Goal: Task Accomplishment & Management: Use online tool/utility

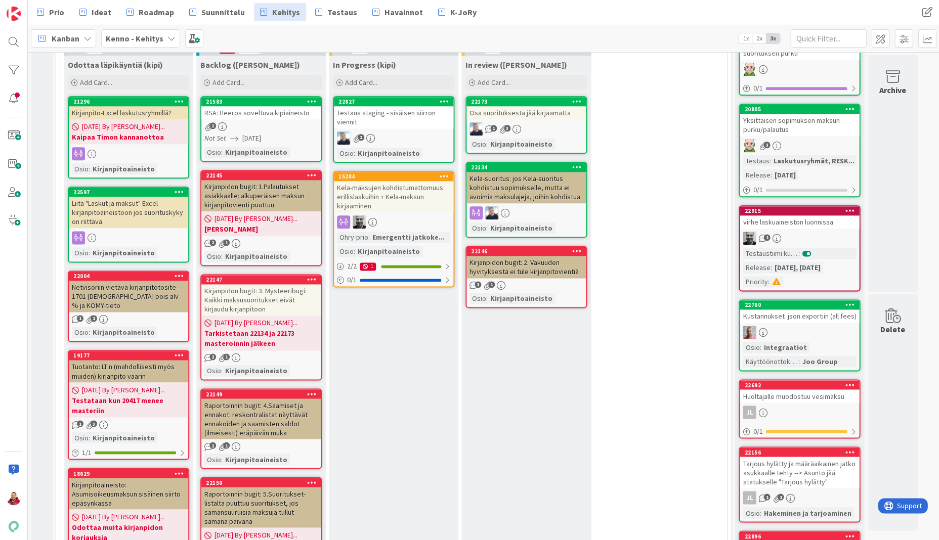
scroll to position [256, 0]
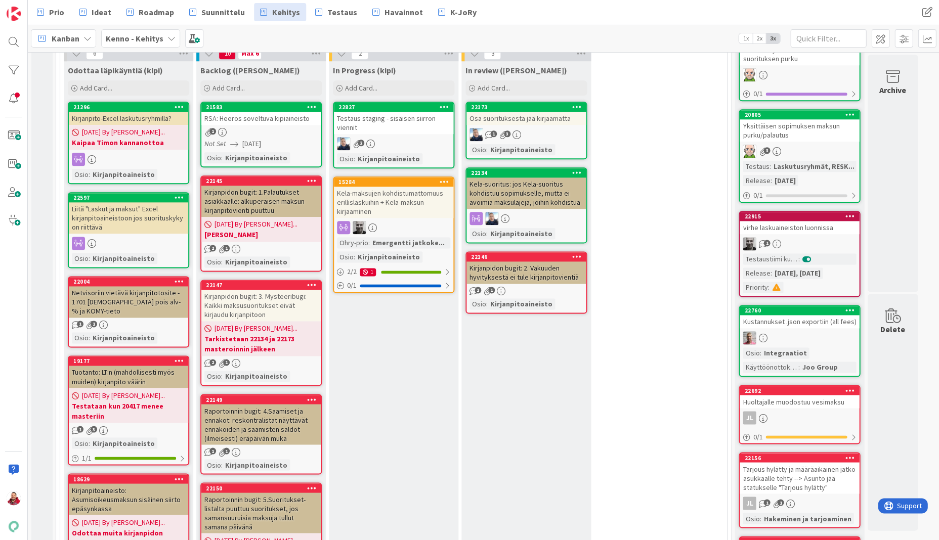
click at [297, 186] on div "Kirjanpidon bugit: 1.Palautukset asiakkaalle: alkuperäisen maksun kirjanpitovie…" at bounding box center [260, 201] width 119 height 31
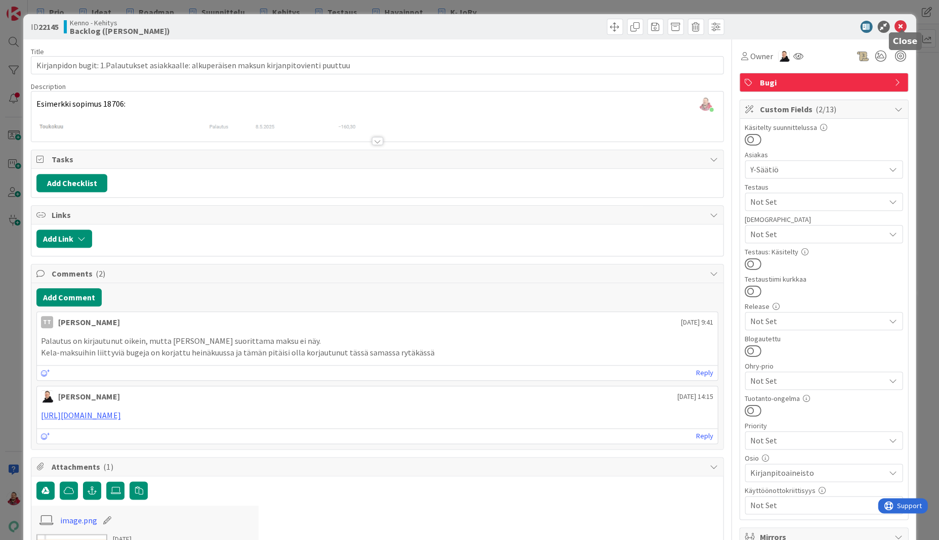
click at [900, 24] on icon at bounding box center [901, 27] width 12 height 12
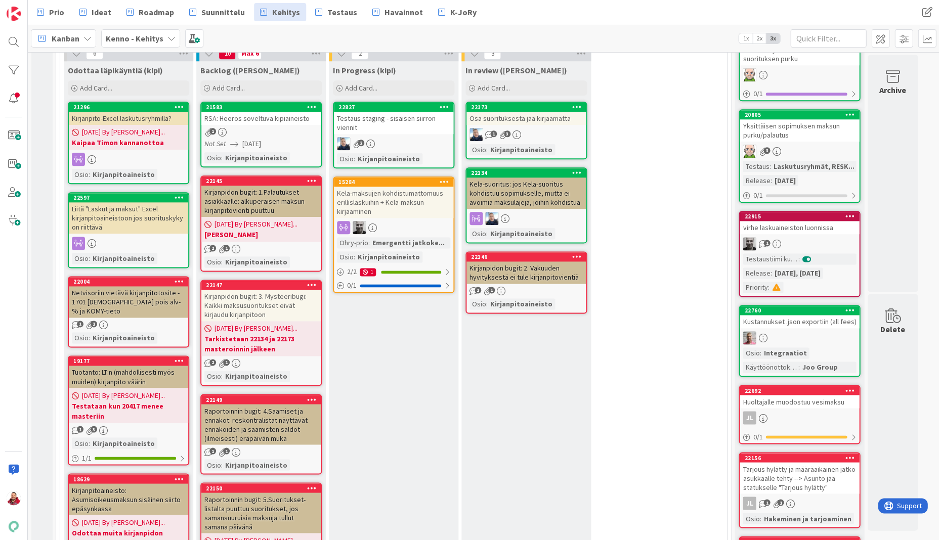
click at [309, 177] on icon at bounding box center [312, 180] width 10 height 7
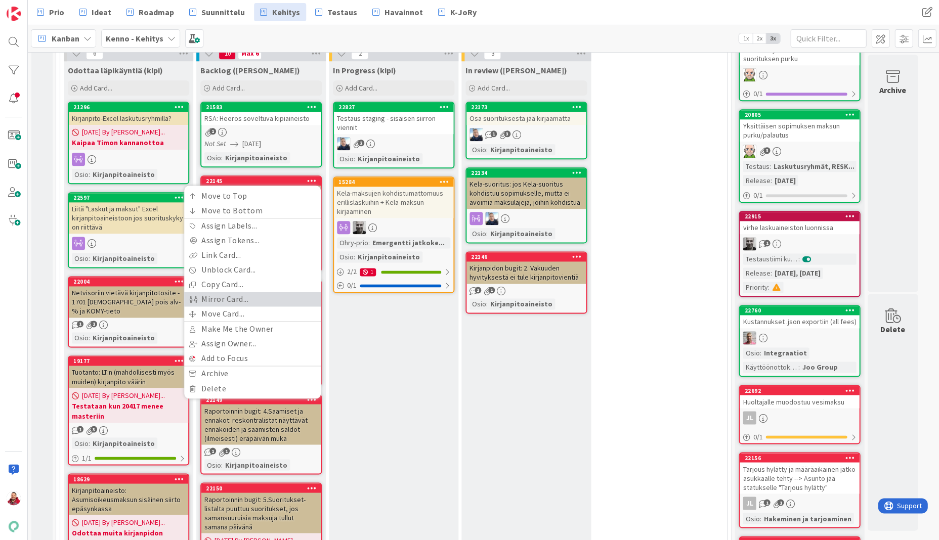
click at [267, 292] on link "Mirror Card..." at bounding box center [252, 299] width 137 height 15
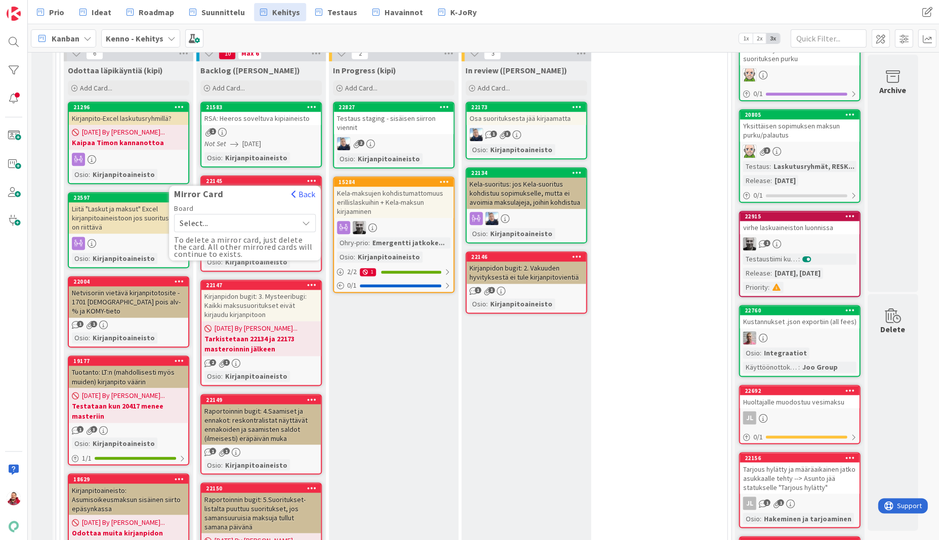
click at [231, 216] on span "Select..." at bounding box center [236, 223] width 113 height 14
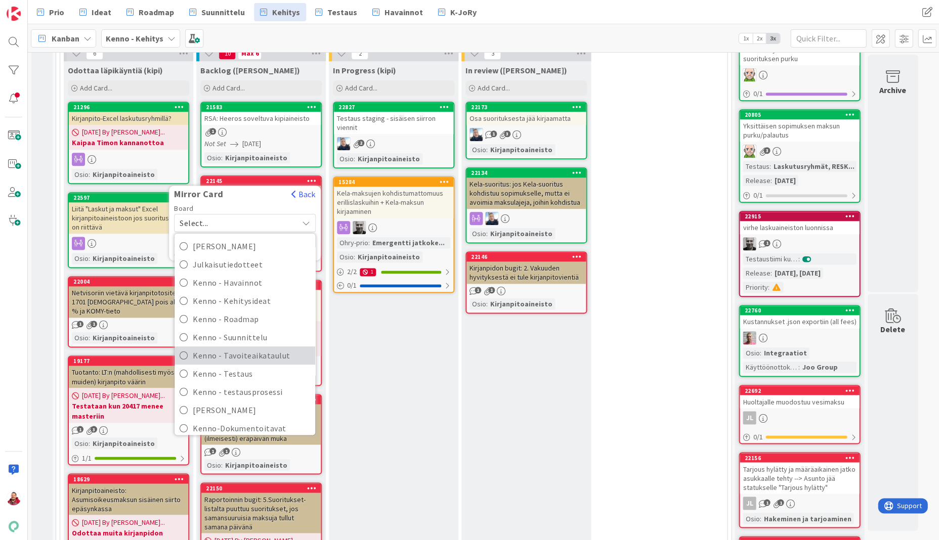
scroll to position [117, 0]
click at [257, 437] on span "Kenno-Kumppanipriorisointi" at bounding box center [251, 444] width 117 height 15
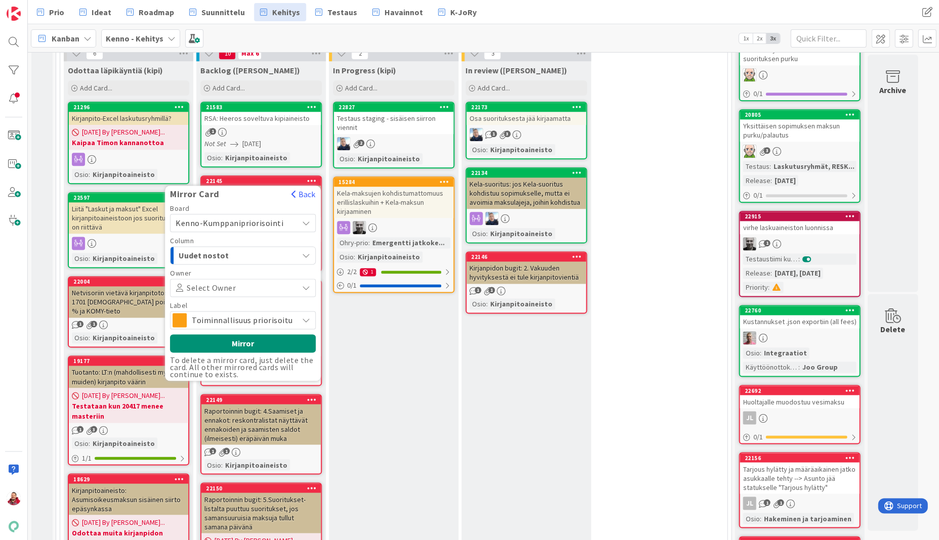
click at [222, 246] on button "Uudet nostot" at bounding box center [243, 255] width 146 height 18
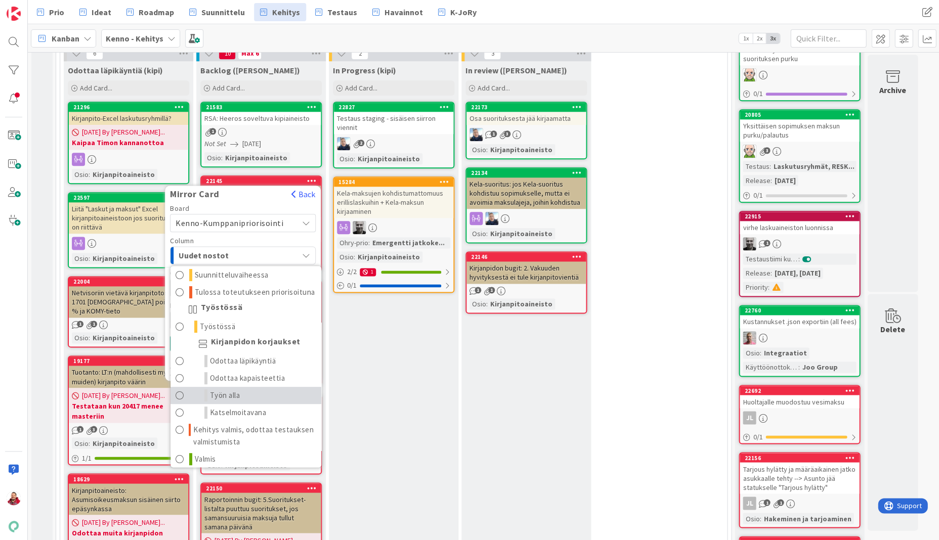
scroll to position [71, 0]
click at [230, 373] on span "Odottaa kapaisteettia" at bounding box center [247, 379] width 75 height 12
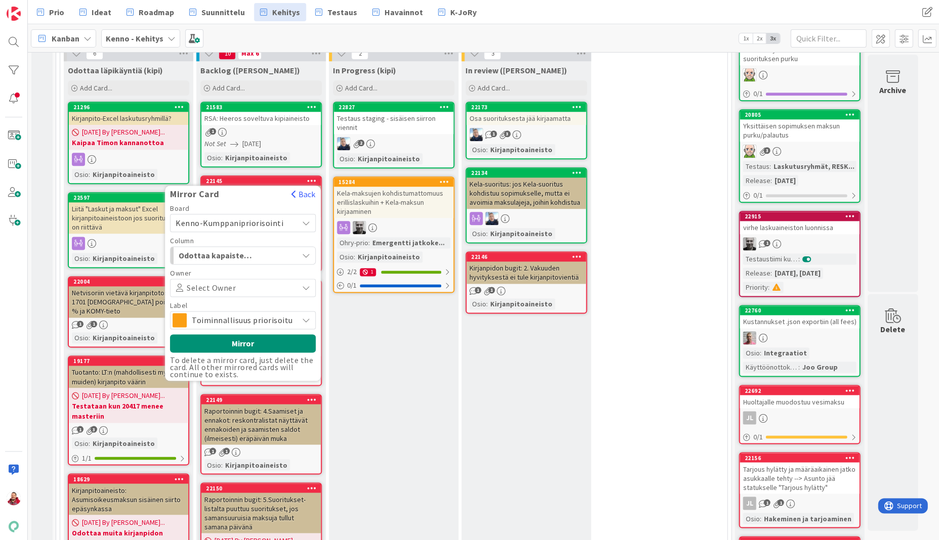
click at [220, 313] on span "Toiminnallisuus priorisoitu" at bounding box center [242, 320] width 101 height 14
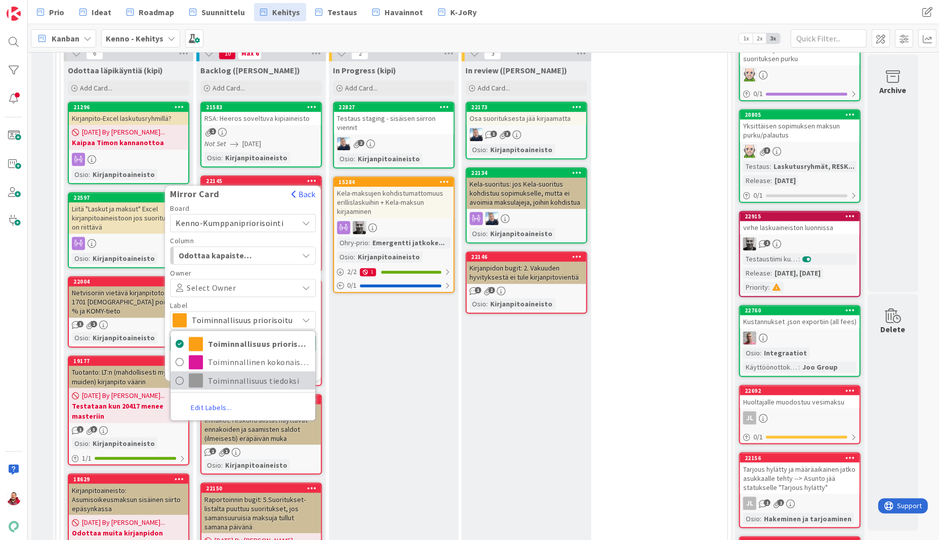
click at [215, 373] on span "Toiminnallisuus tiedoksi" at bounding box center [259, 380] width 102 height 15
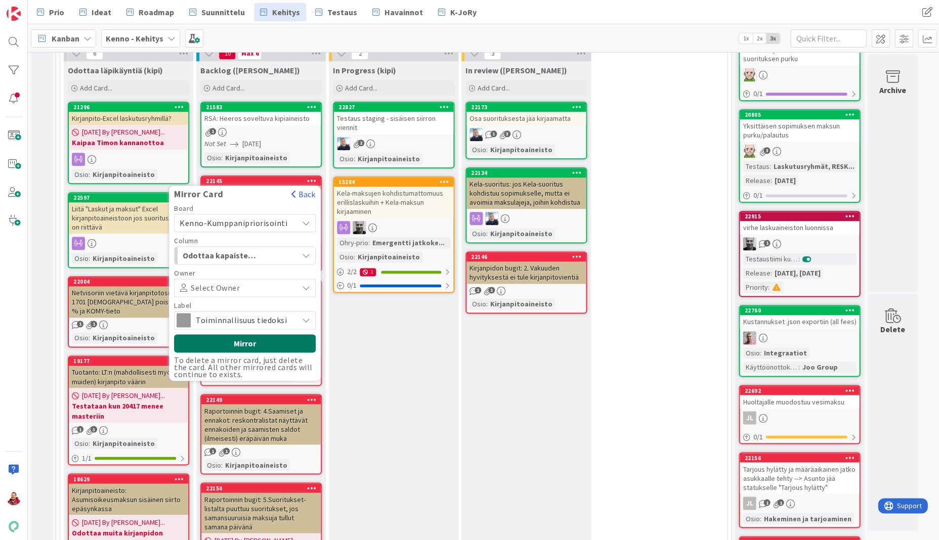
click at [215, 334] on button "Mirror" at bounding box center [245, 343] width 142 height 18
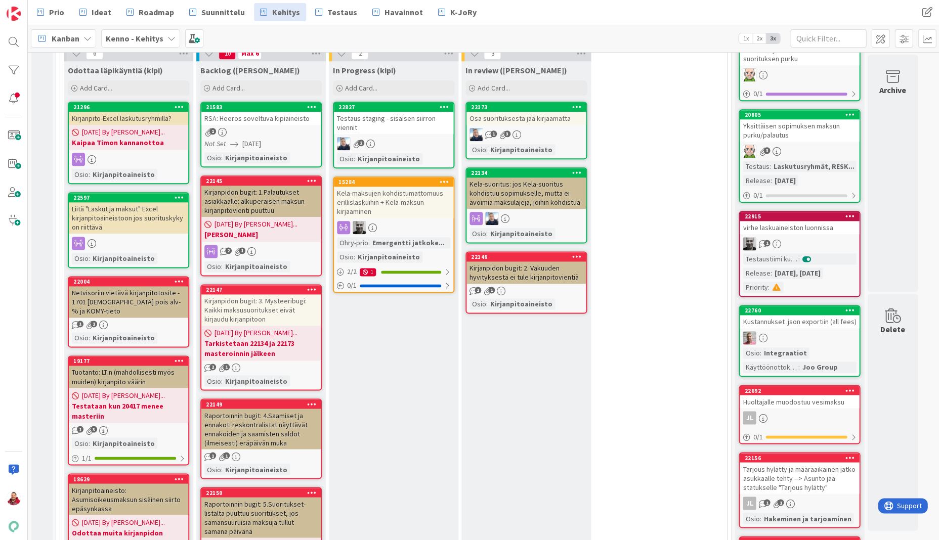
click at [310, 286] on icon at bounding box center [312, 289] width 10 height 7
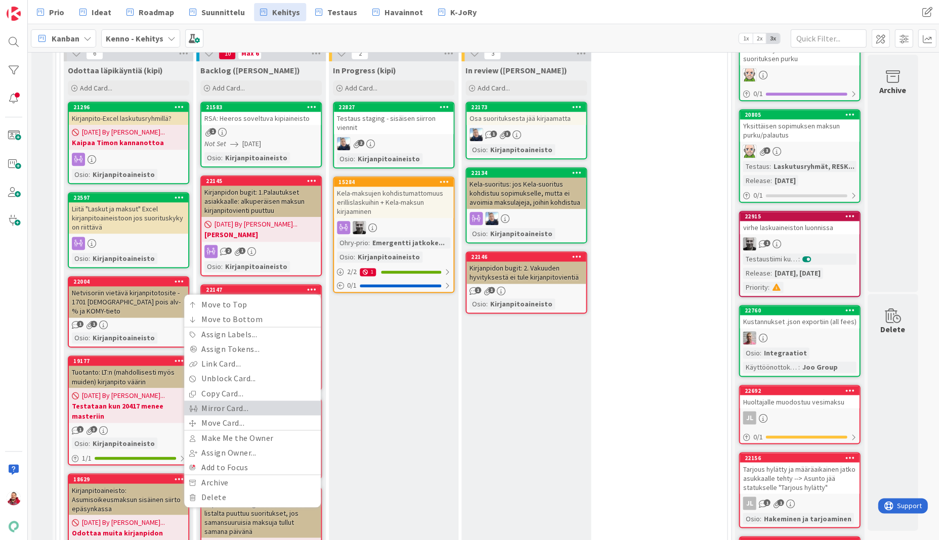
click at [267, 401] on link "Mirror Card..." at bounding box center [252, 408] width 137 height 15
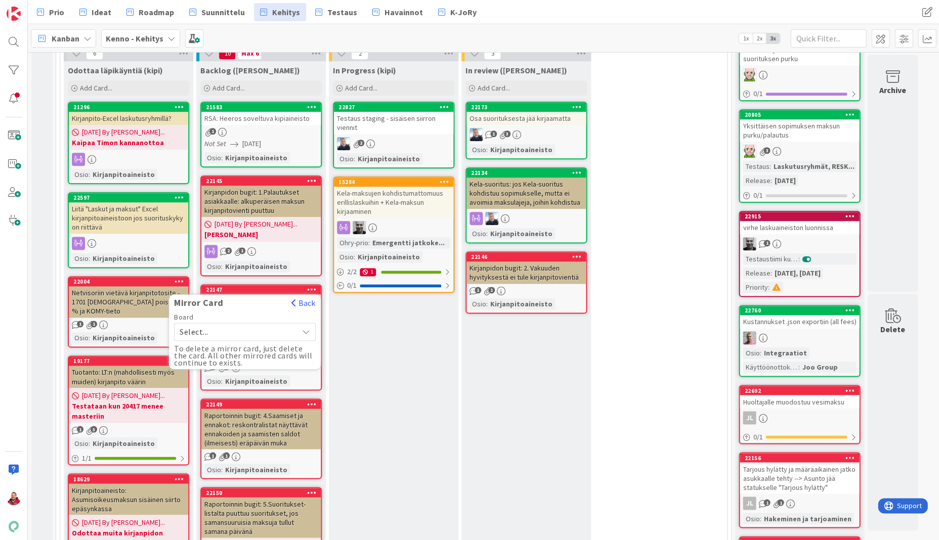
click at [219, 325] on span "Select..." at bounding box center [236, 332] width 113 height 14
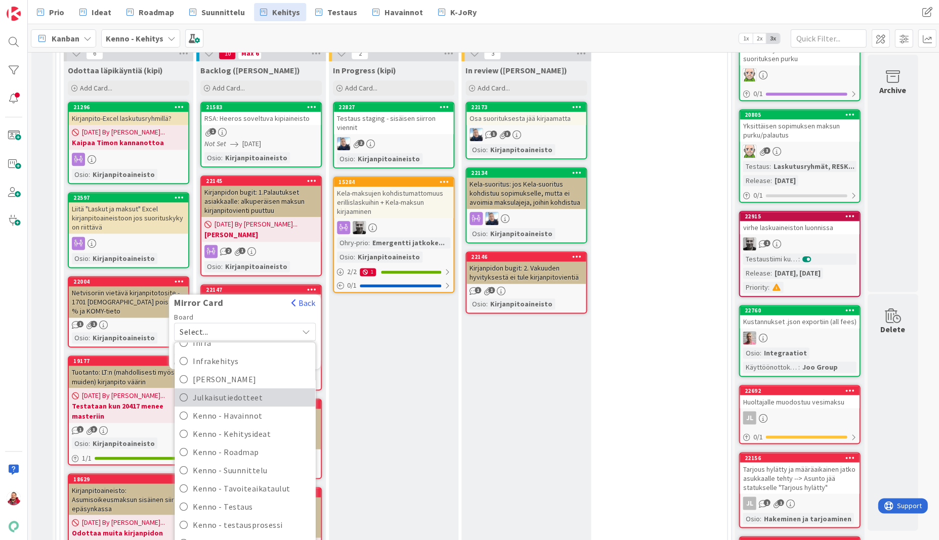
scroll to position [90, 0]
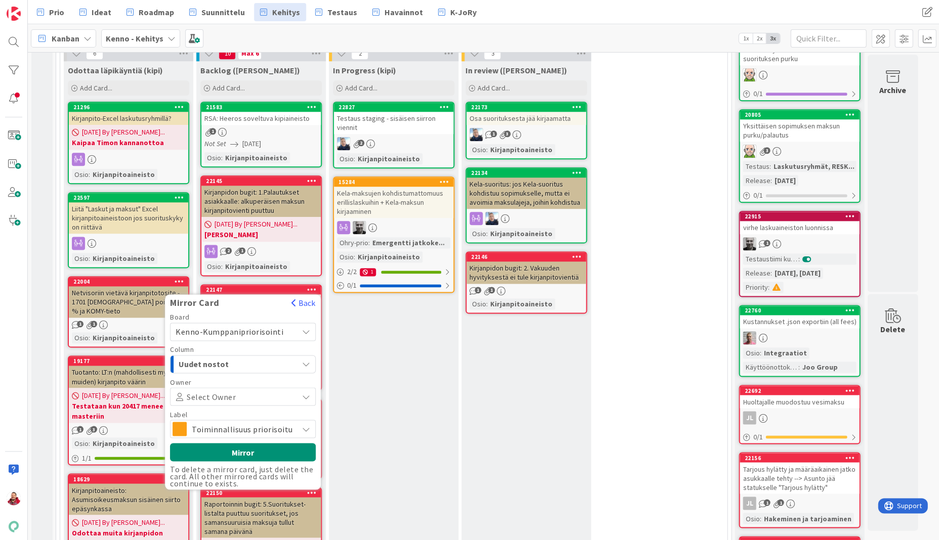
click at [216, 358] on span "Uudet nostot" at bounding box center [217, 364] width 76 height 13
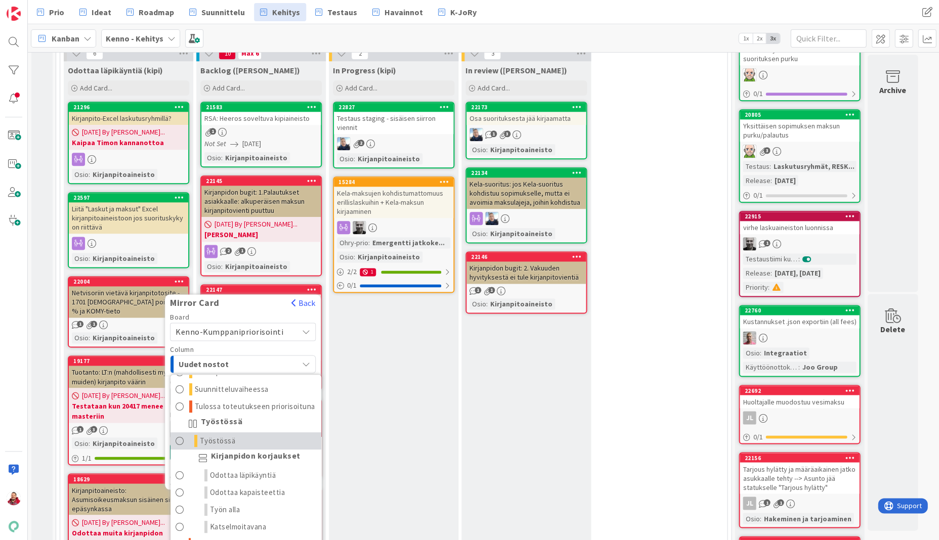
scroll to position [67, 0]
click at [241, 487] on span "Odottaa kapaisteettia" at bounding box center [247, 493] width 75 height 12
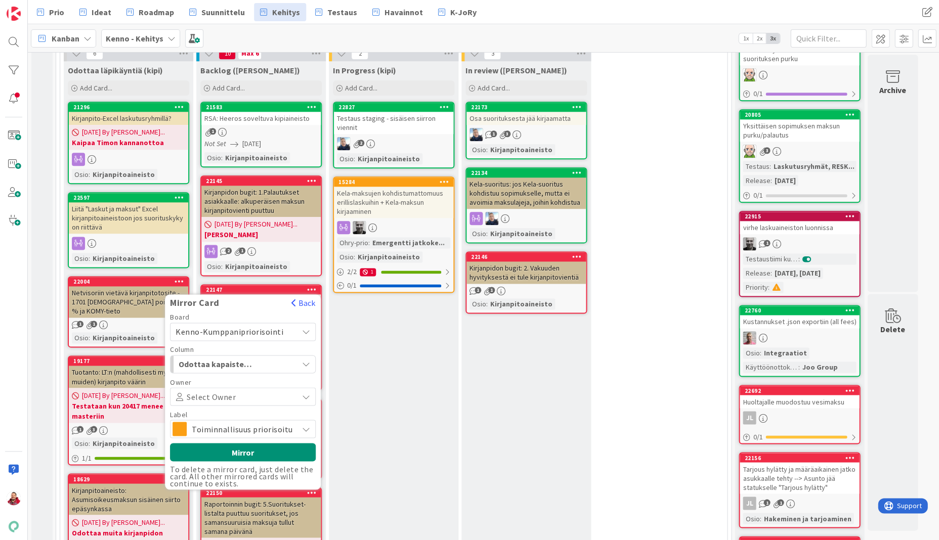
click at [199, 422] on span "Toiminnallisuus priorisoitu" at bounding box center [242, 429] width 101 height 14
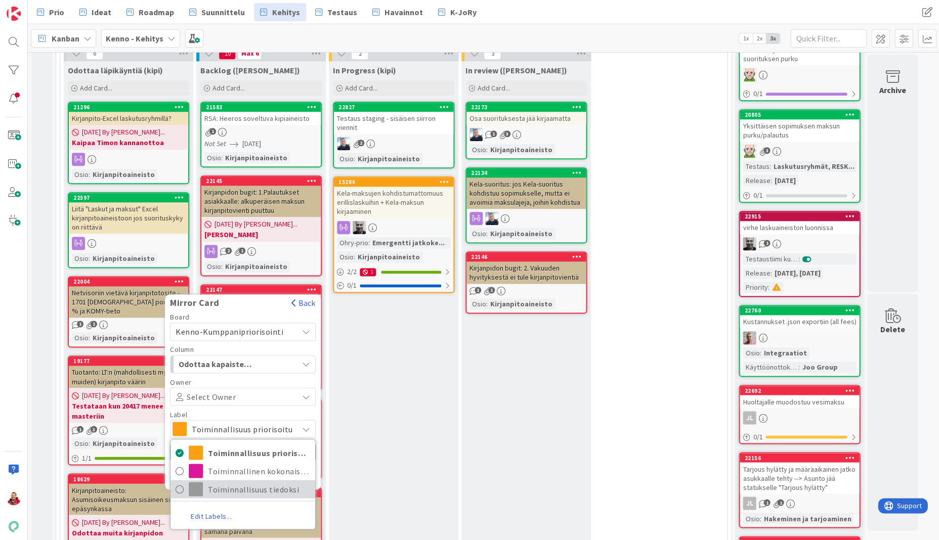
click at [211, 480] on link "Toiminnallisuus tiedoksi" at bounding box center [243, 489] width 145 height 18
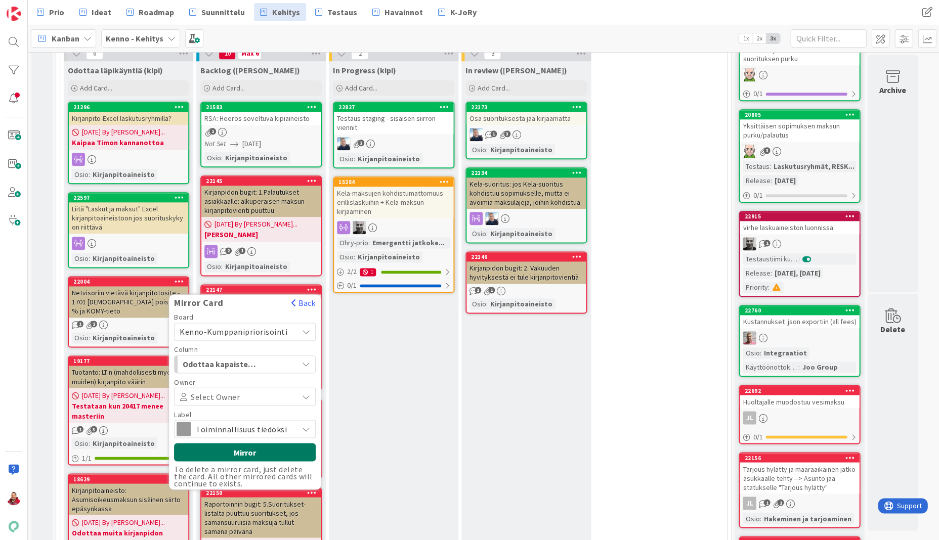
click at [209, 443] on button "Mirror" at bounding box center [245, 452] width 142 height 18
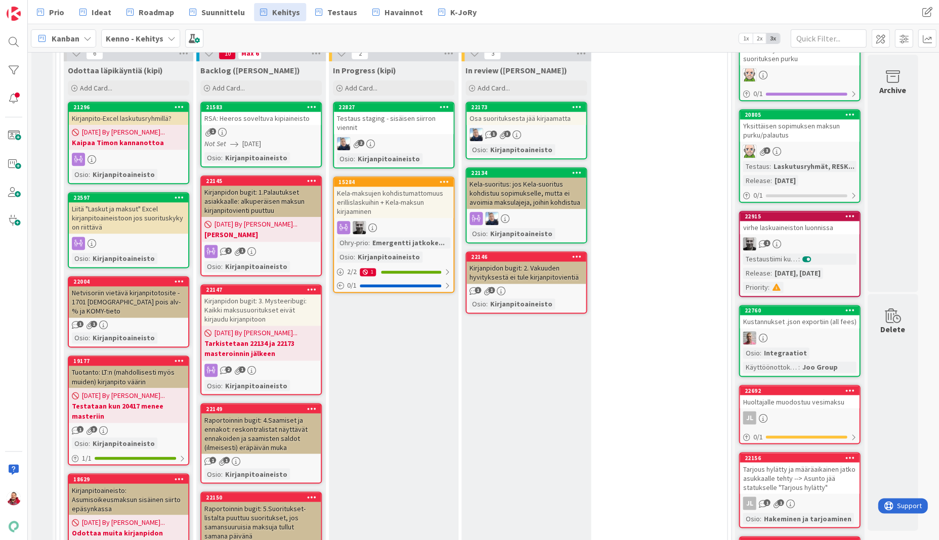
click at [268, 413] on div "Raportoinnin bugit: 4.Saamiset ja ennakot: reskontralistat näyttävät ennakoiden…" at bounding box center [260, 433] width 119 height 40
click at [312, 404] on div "22149" at bounding box center [260, 408] width 119 height 9
click at [312, 405] on icon at bounding box center [312, 408] width 10 height 7
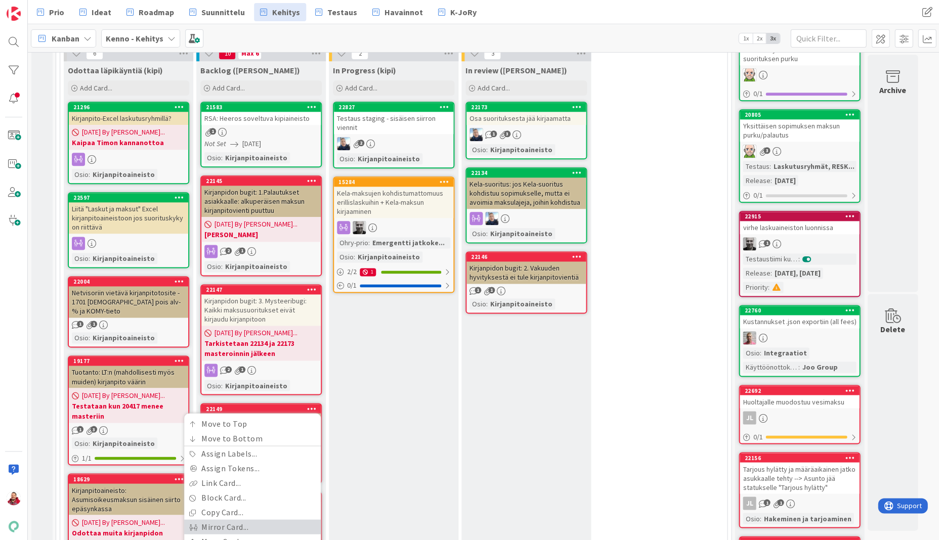
click at [245, 520] on link "Mirror Card..." at bounding box center [252, 527] width 137 height 15
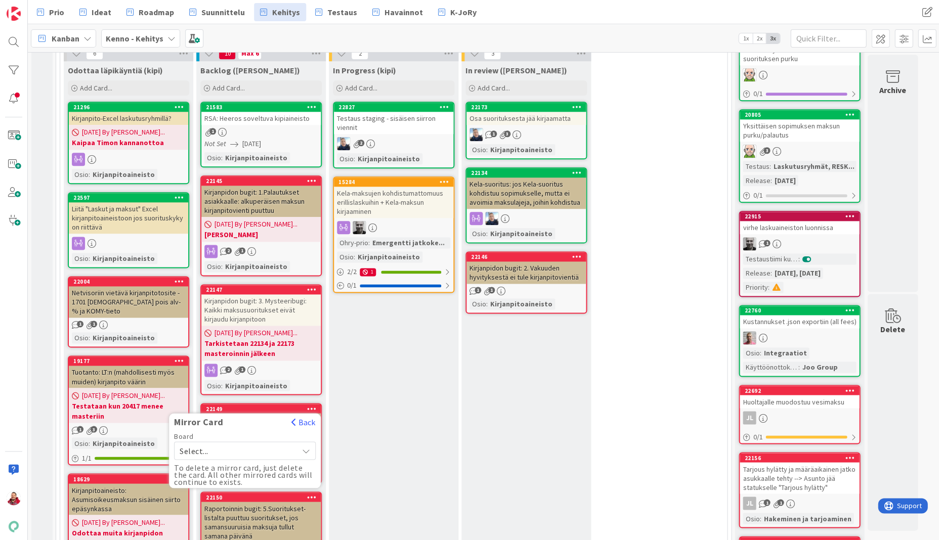
click at [240, 444] on span "Select..." at bounding box center [236, 451] width 113 height 14
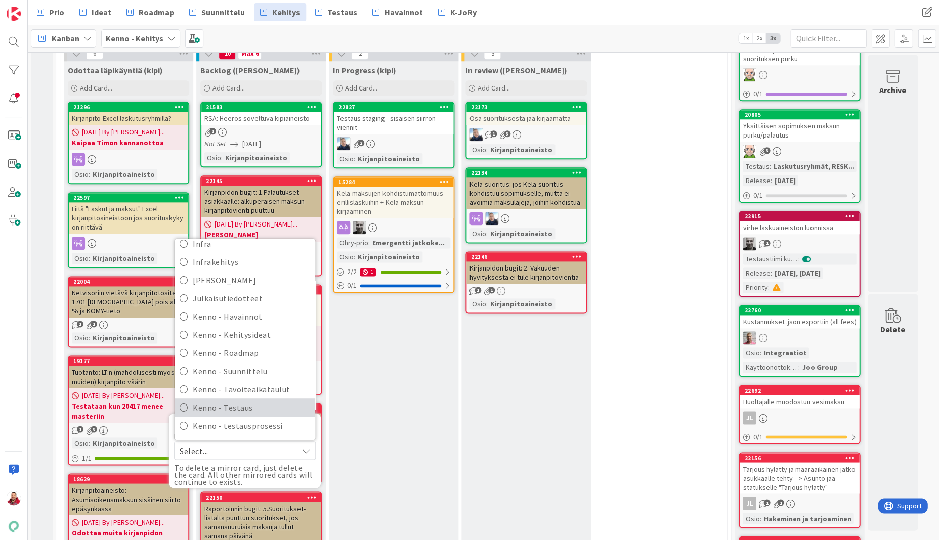
scroll to position [85, 0]
click at [242, 475] on span "Kenno-Kumppanipriorisointi" at bounding box center [251, 482] width 117 height 15
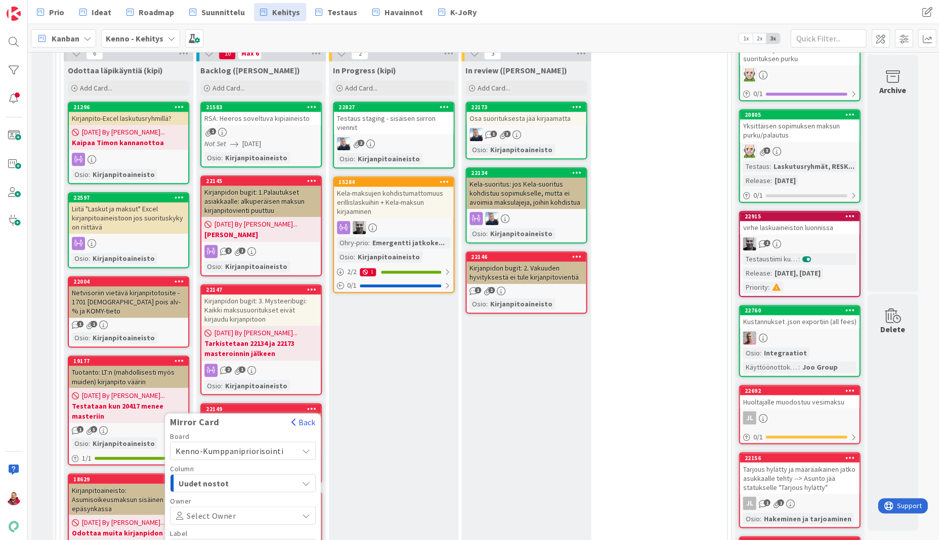
click at [220, 477] on span "Uudet nostot" at bounding box center [217, 483] width 76 height 13
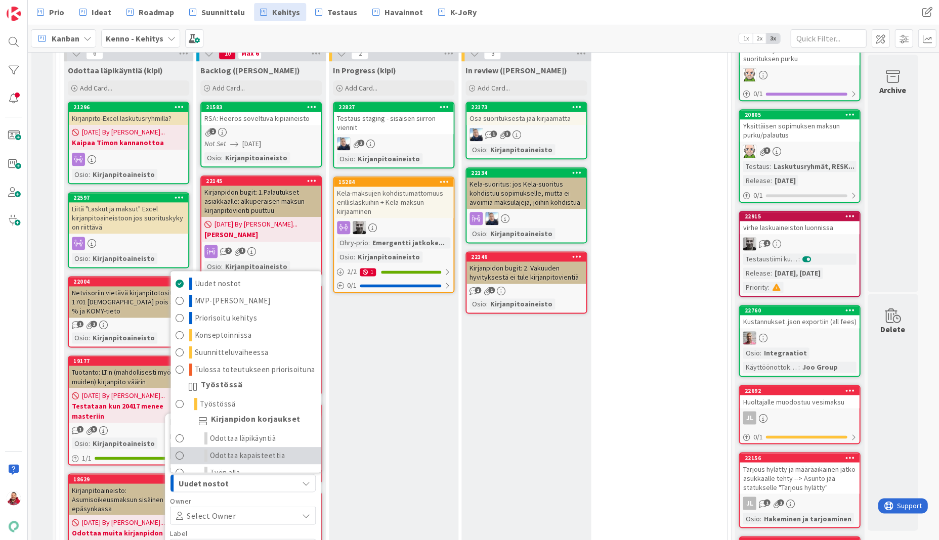
click at [225, 447] on link "Odottaa kapaisteettia" at bounding box center [246, 455] width 151 height 17
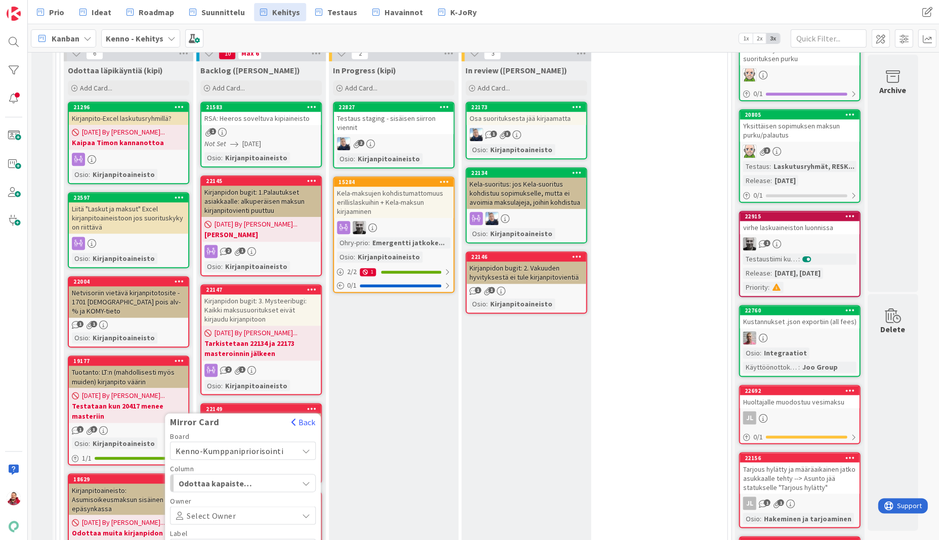
click at [205, 540] on span "Toiminnallisuus priorisoitu" at bounding box center [242, 548] width 101 height 14
click at [207, 488] on link "Toiminnallisuus tiedoksi" at bounding box center [243, 497] width 145 height 18
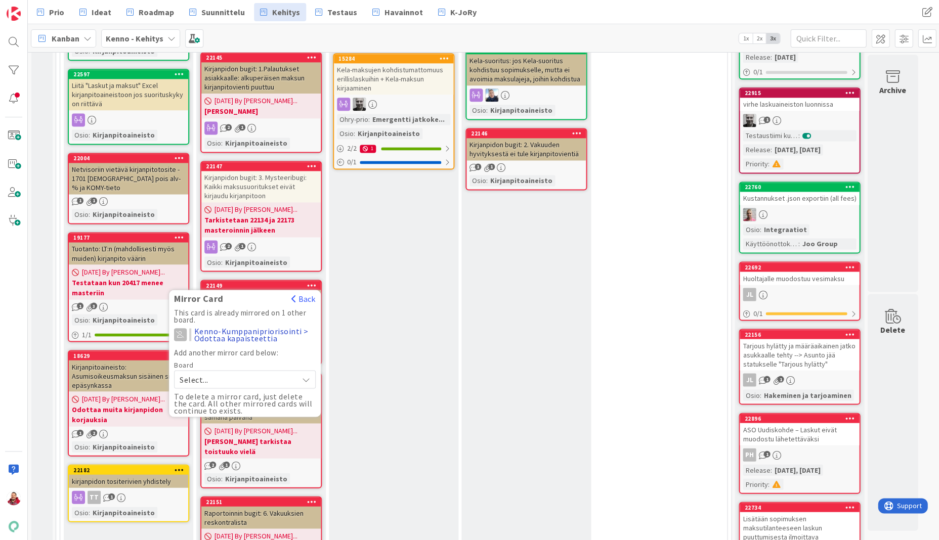
scroll to position [379, 0]
click at [389, 428] on div "In Progress (kipi) Add Card... 22827 Testaus staging - sisäisen siirron viennit…" at bounding box center [394, 469] width 130 height 1065
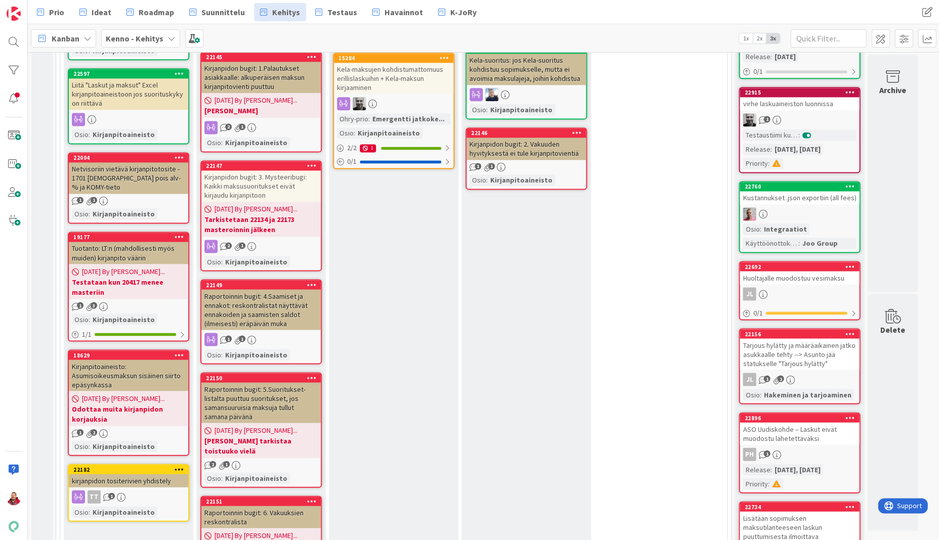
click at [311, 374] on icon at bounding box center [312, 377] width 10 height 7
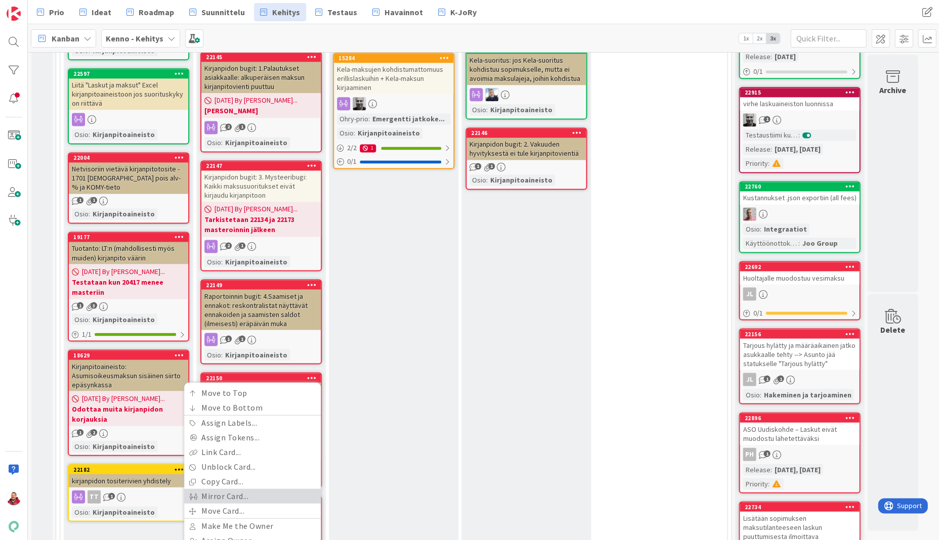
click at [259, 489] on link "Mirror Card..." at bounding box center [252, 496] width 137 height 15
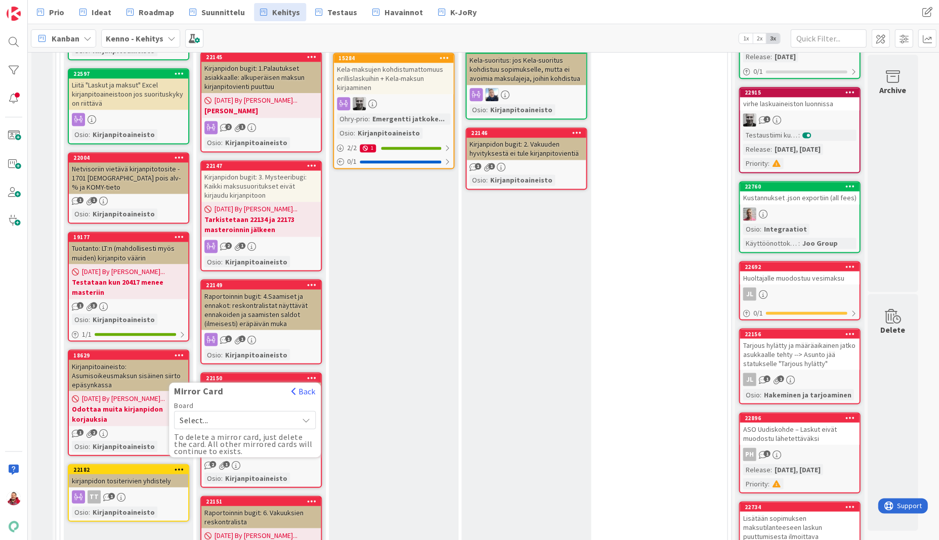
click at [215, 413] on span "Select..." at bounding box center [236, 420] width 113 height 14
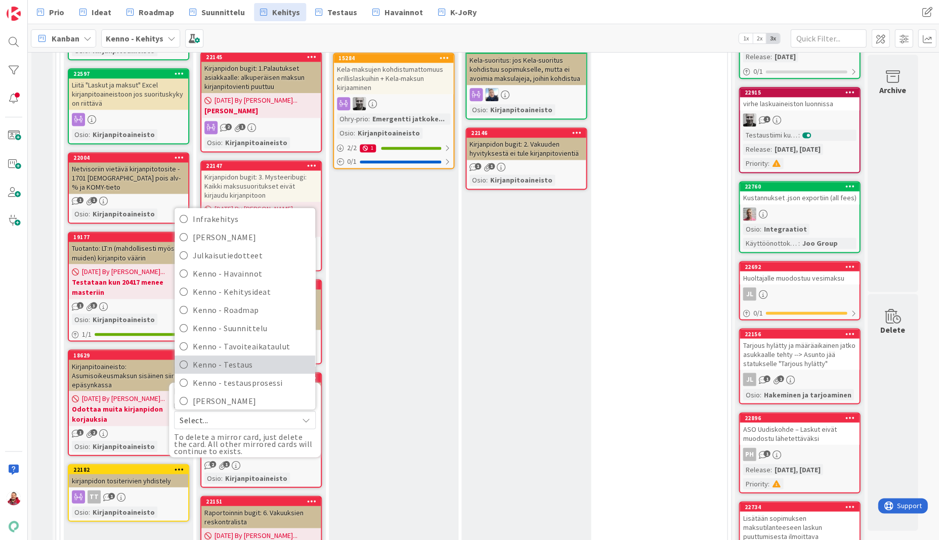
scroll to position [98, 0]
click at [231, 431] on span "Kenno-Kumppanipriorisointi" at bounding box center [251, 438] width 117 height 15
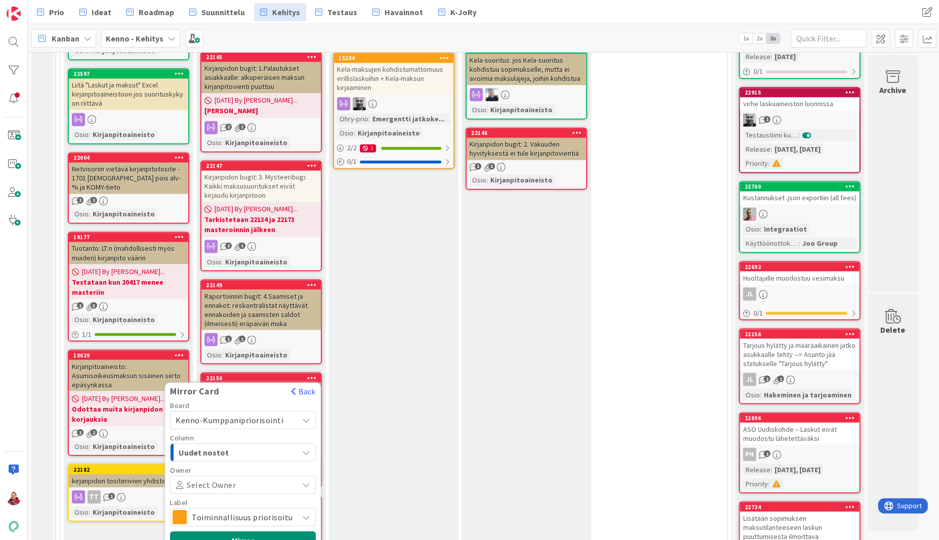
click at [217, 446] on span "Uudet nostot" at bounding box center [217, 452] width 76 height 13
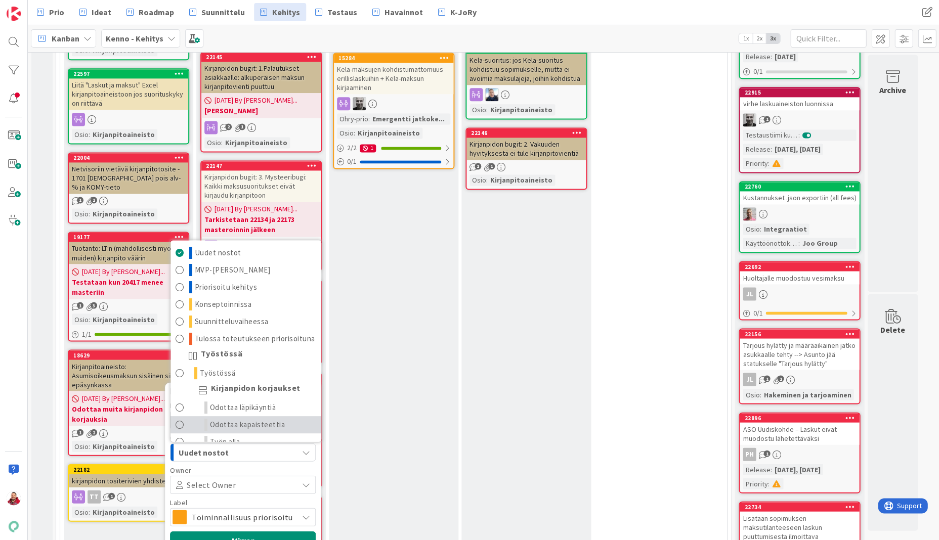
click at [231, 419] on span "Odottaa kapaisteettia" at bounding box center [247, 425] width 75 height 12
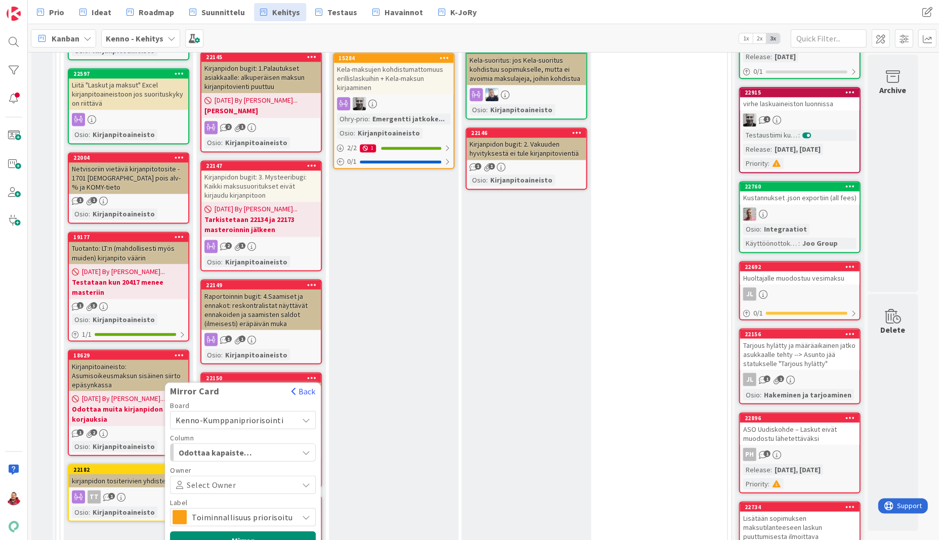
click at [212, 510] on span "Toiminnallisuus priorisoitu" at bounding box center [242, 517] width 101 height 14
click at [241, 531] on button "Mirror" at bounding box center [245, 540] width 142 height 18
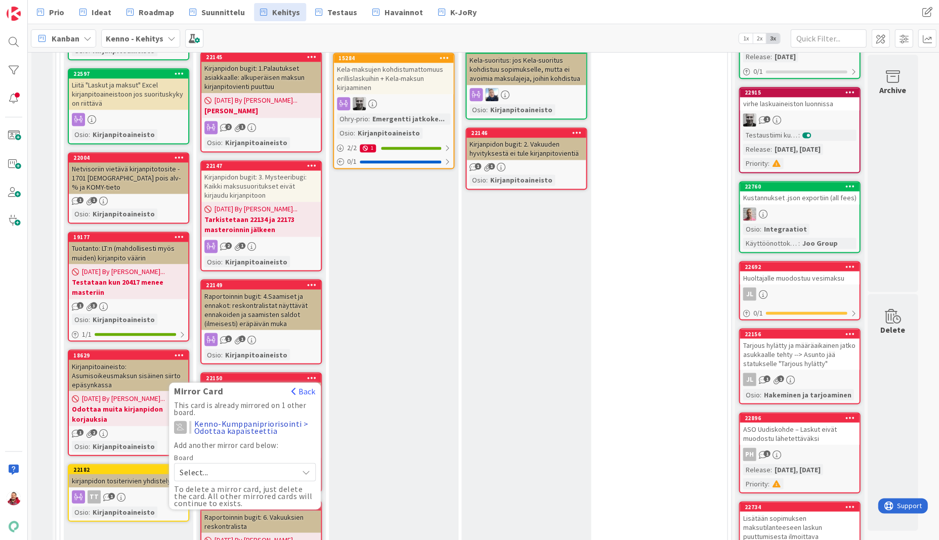
click at [342, 413] on div "In Progress (kipi) Add Card... 22827 Testaus staging - sisäisen siirron viennit…" at bounding box center [394, 471] width 130 height 1069
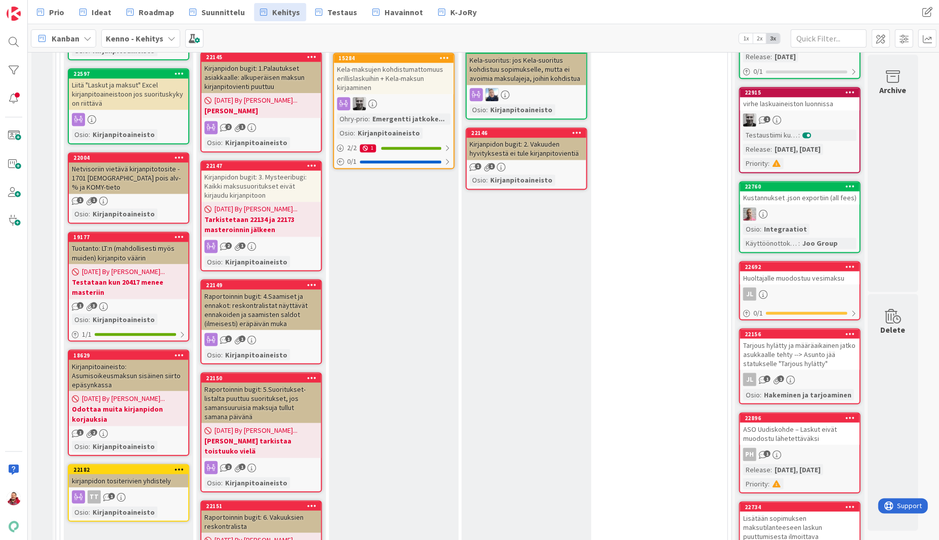
click at [308, 502] on icon at bounding box center [312, 505] width 10 height 7
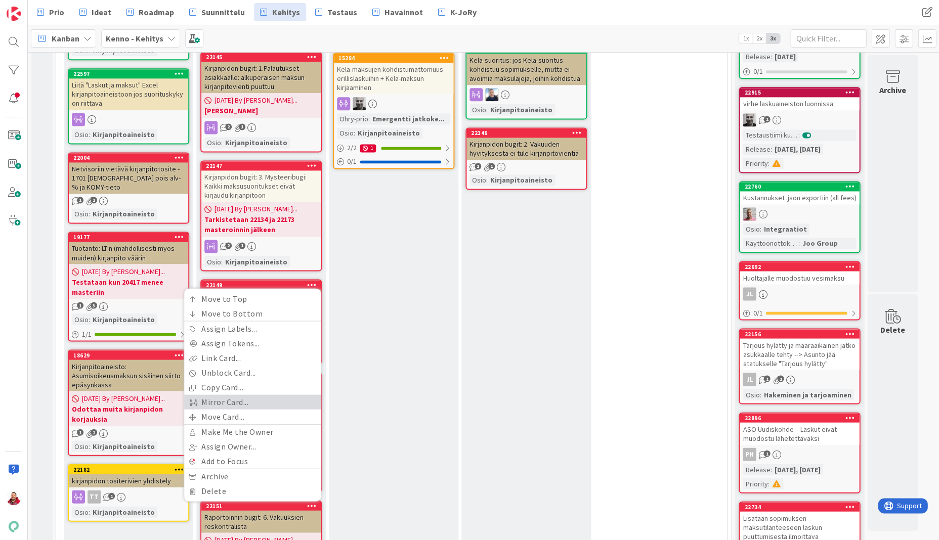
click at [251, 395] on link "Mirror Card..." at bounding box center [252, 402] width 137 height 15
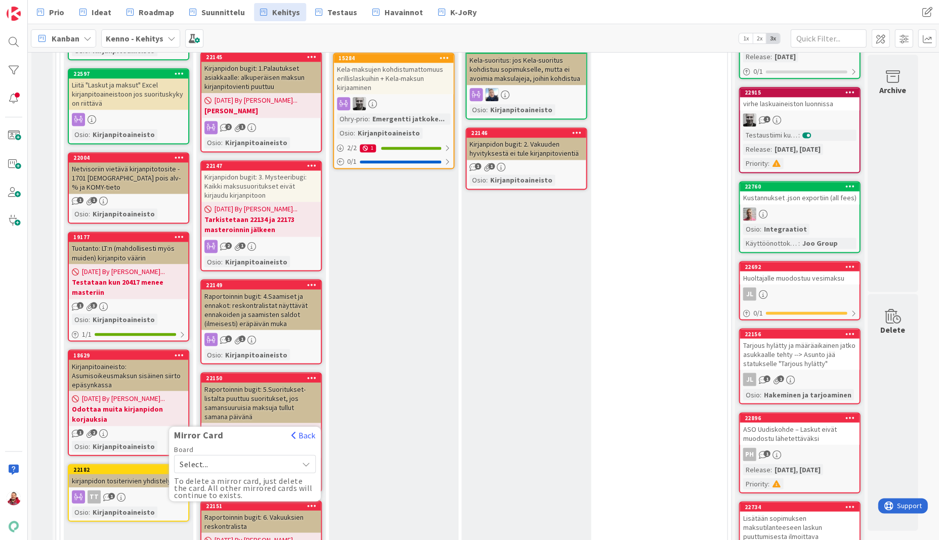
click at [207, 477] on p "To delete a mirror card, just delete the card. All other mirrored cards will co…" at bounding box center [245, 487] width 142 height 21
click at [207, 455] on div "Select..." at bounding box center [245, 464] width 142 height 18
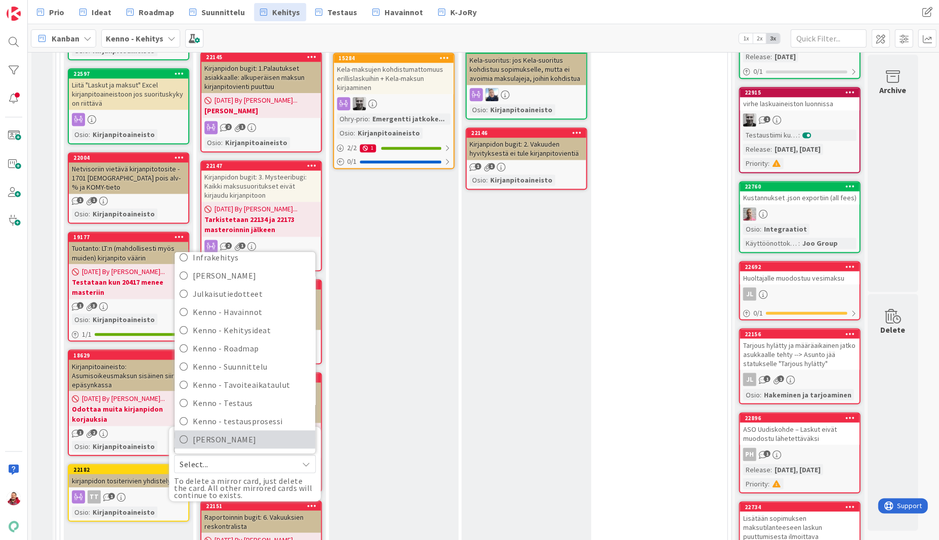
scroll to position [111, 0]
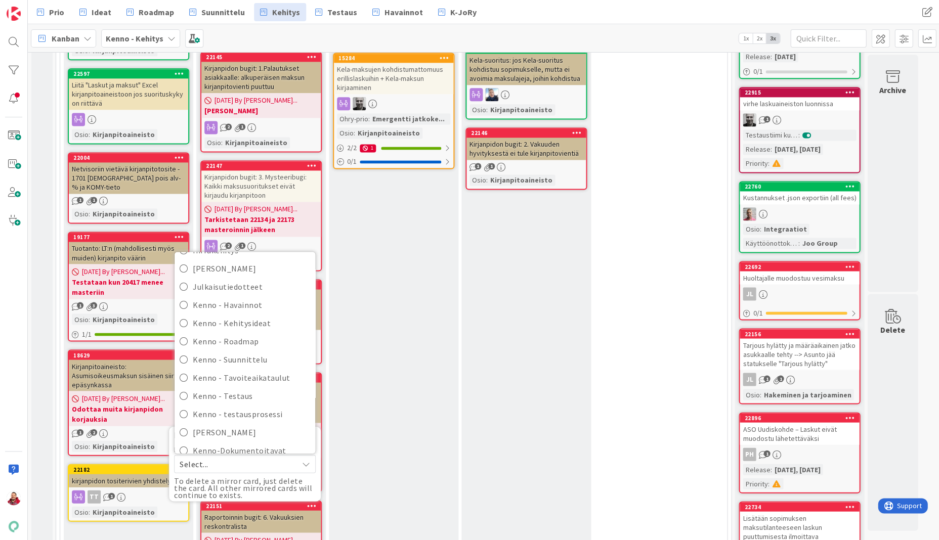
click at [223, 461] on span "Kenno-Kumppanipriorisointi" at bounding box center [251, 468] width 117 height 15
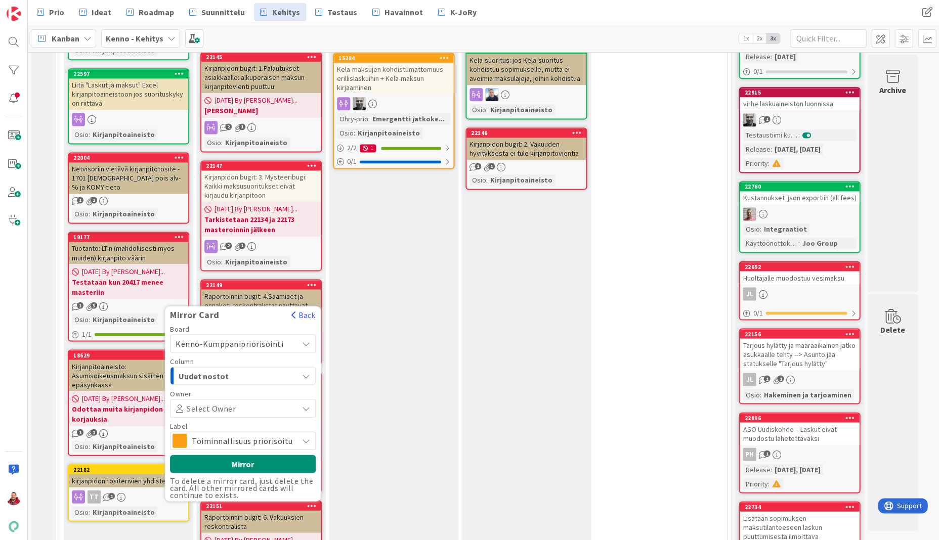
click at [202, 434] on span "Toiminnallisuus priorisoitu" at bounding box center [242, 441] width 101 height 14
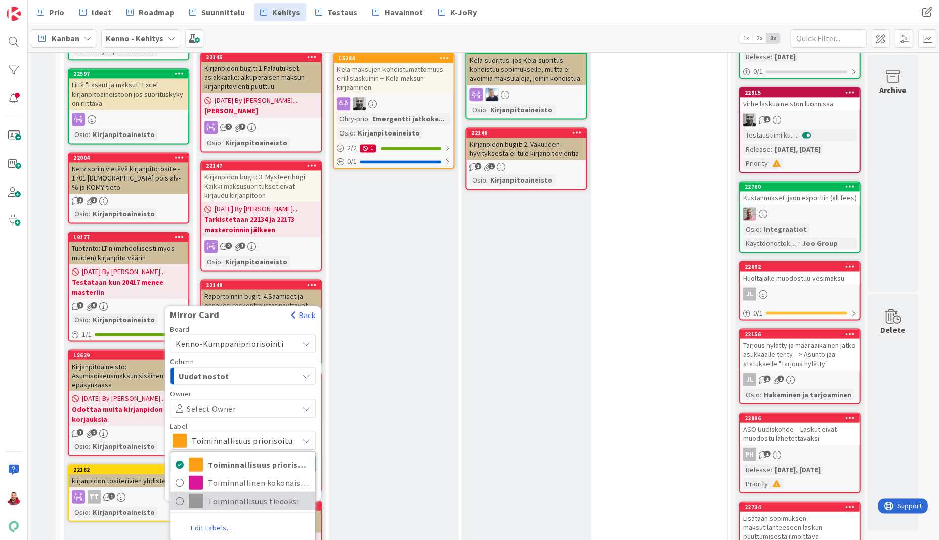
click at [215, 493] on span "Toiminnallisuus tiedoksi" at bounding box center [259, 500] width 102 height 15
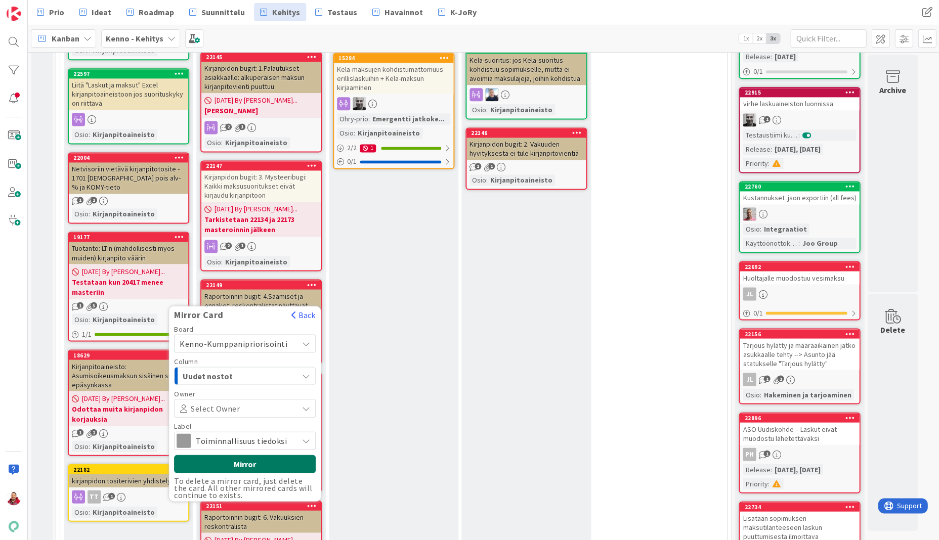
click at [233, 455] on button "Mirror" at bounding box center [245, 464] width 142 height 18
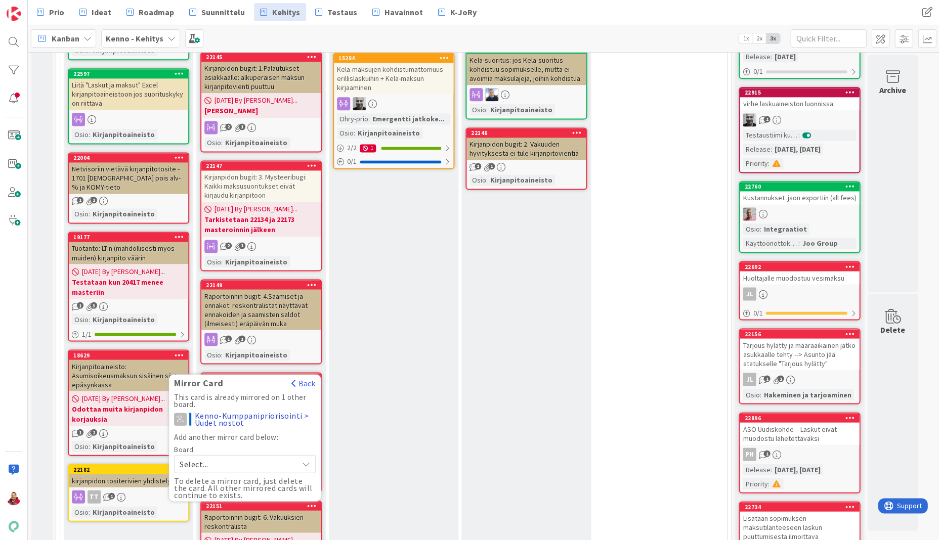
click at [366, 383] on div "In Progress (kipi) Add Card... 22827 Testaus staging - sisäisen siirron viennit…" at bounding box center [394, 474] width 130 height 1074
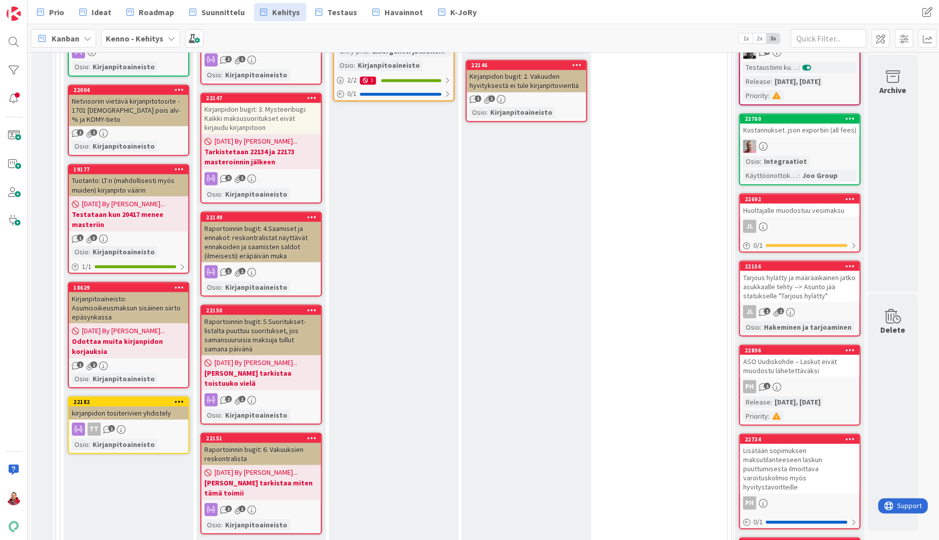
scroll to position [448, 0]
click at [153, 291] on div "Kirjanpitoaineisto: Asumisoikeusmaksun sisäinen siirto epäsynkassa" at bounding box center [128, 306] width 119 height 31
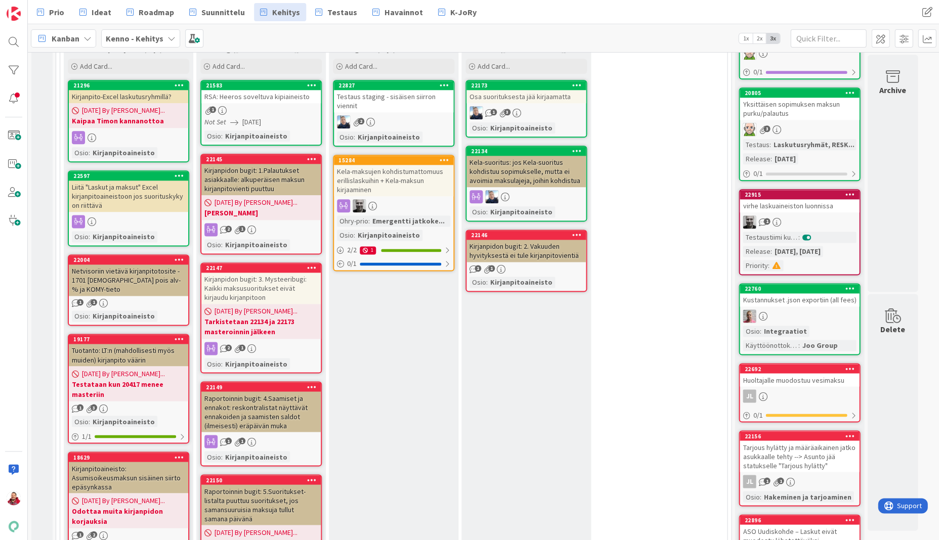
scroll to position [274, 0]
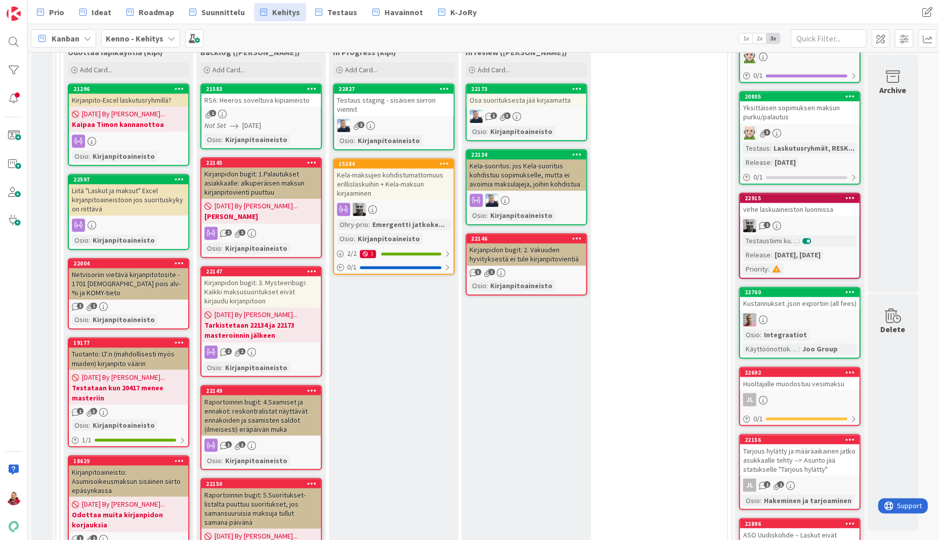
click at [385, 94] on div "Testaus staging - sisäisen siirron viennit" at bounding box center [393, 105] width 119 height 22
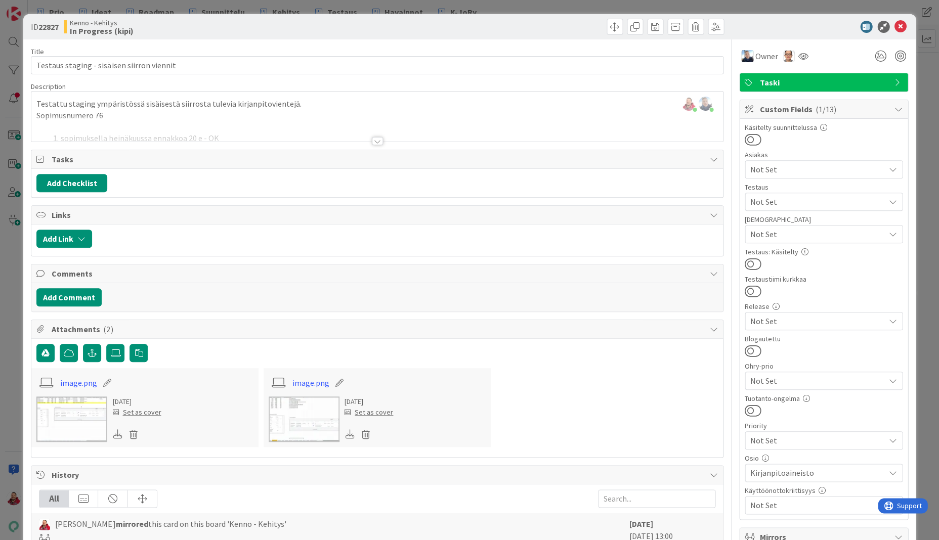
click at [375, 137] on div at bounding box center [377, 141] width 11 height 8
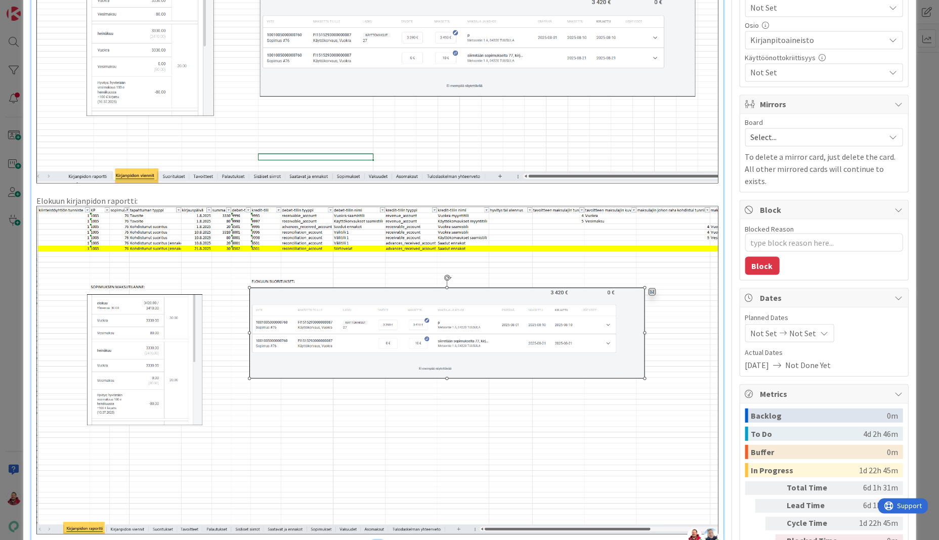
scroll to position [443, 0]
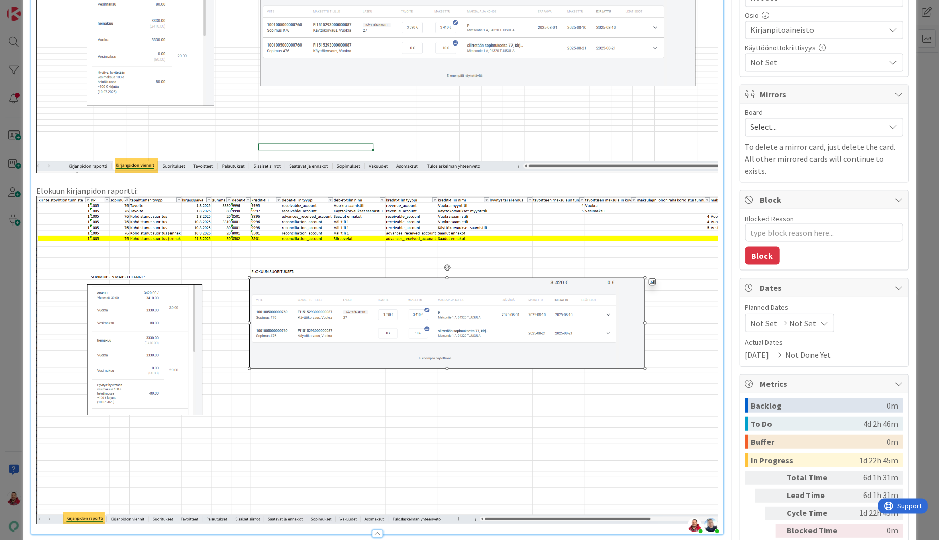
type textarea "x"
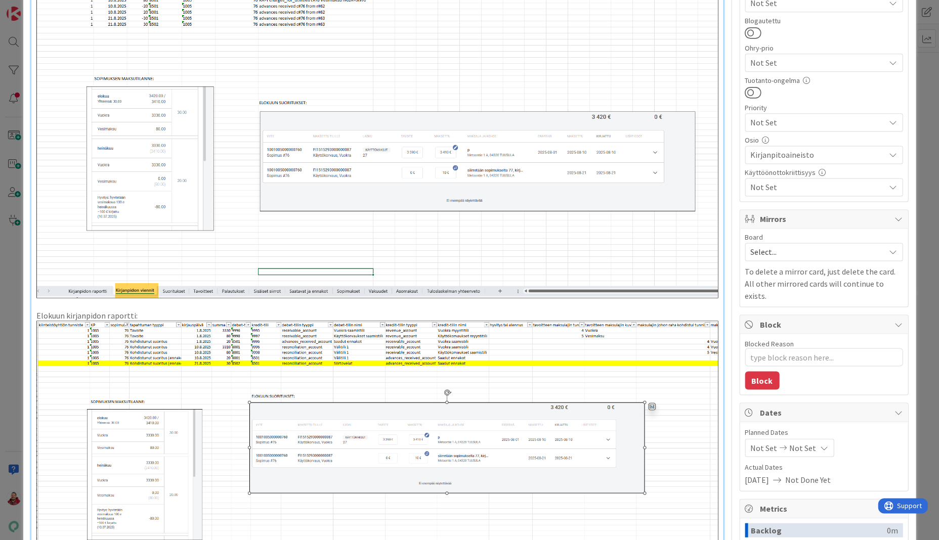
scroll to position [153, 0]
